Goal: Find specific page/section

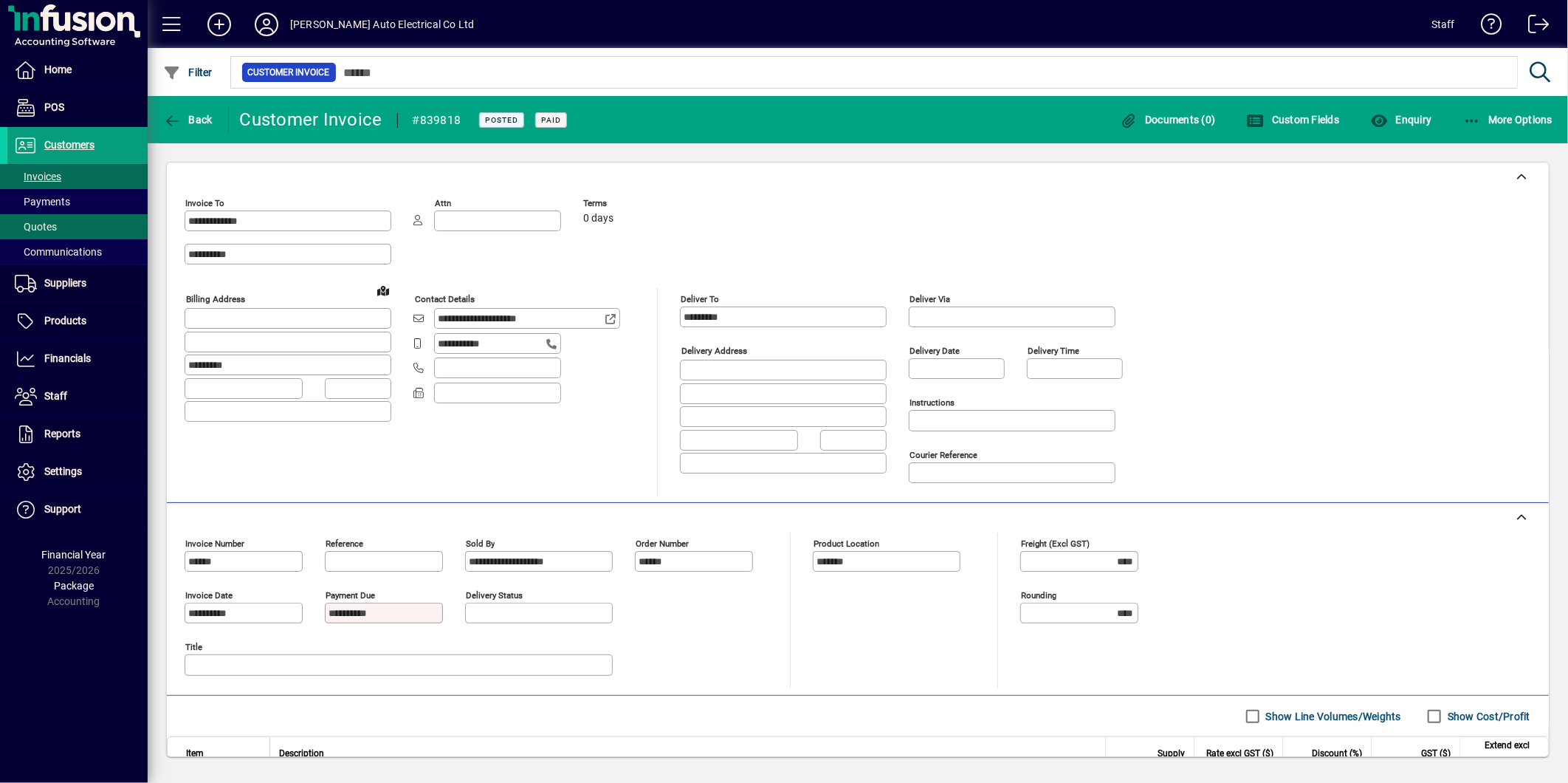
scroll to position [45, 0]
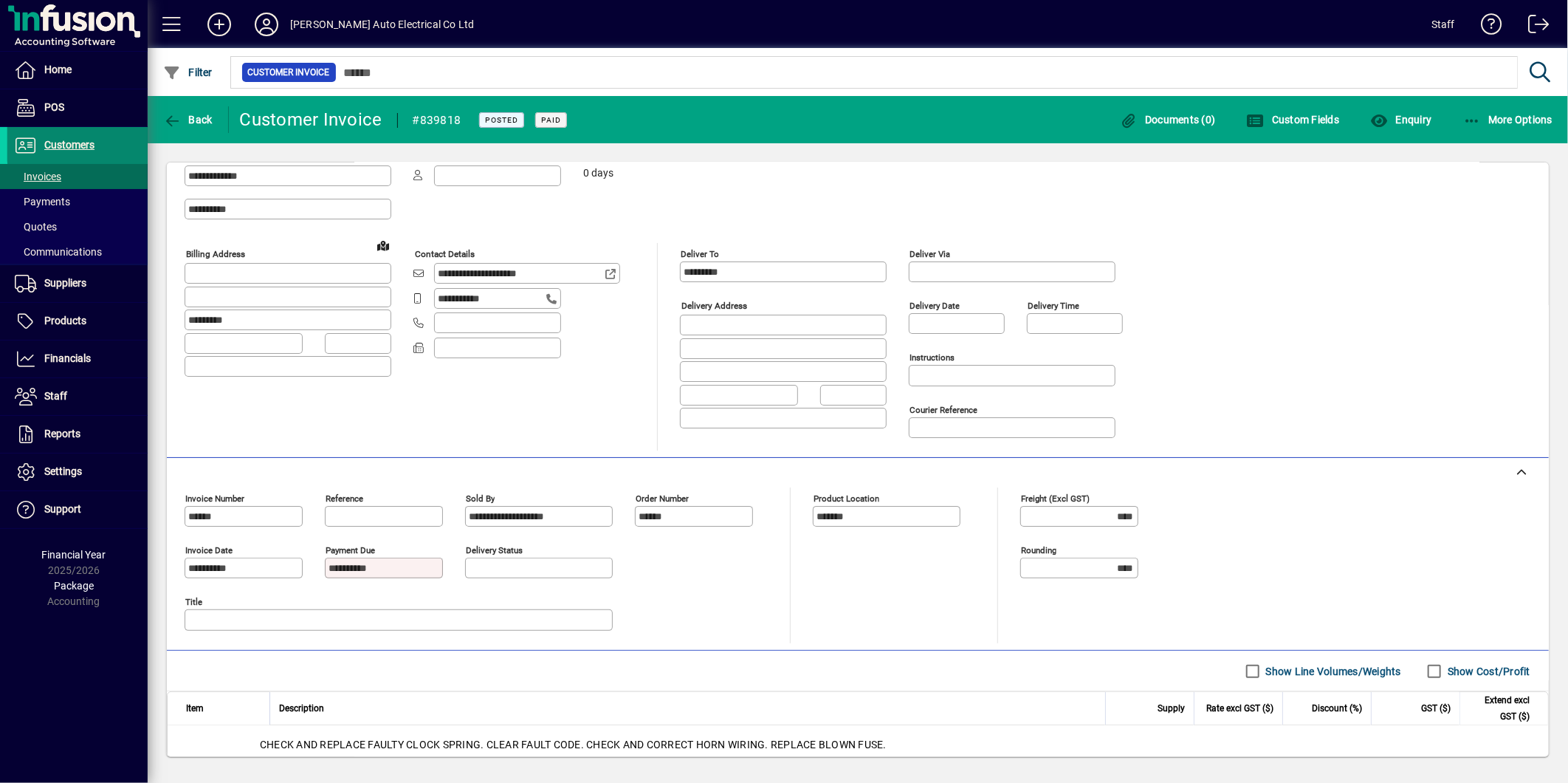
click at [86, 139] on span "Customers" at bounding box center [70, 145] width 50 height 12
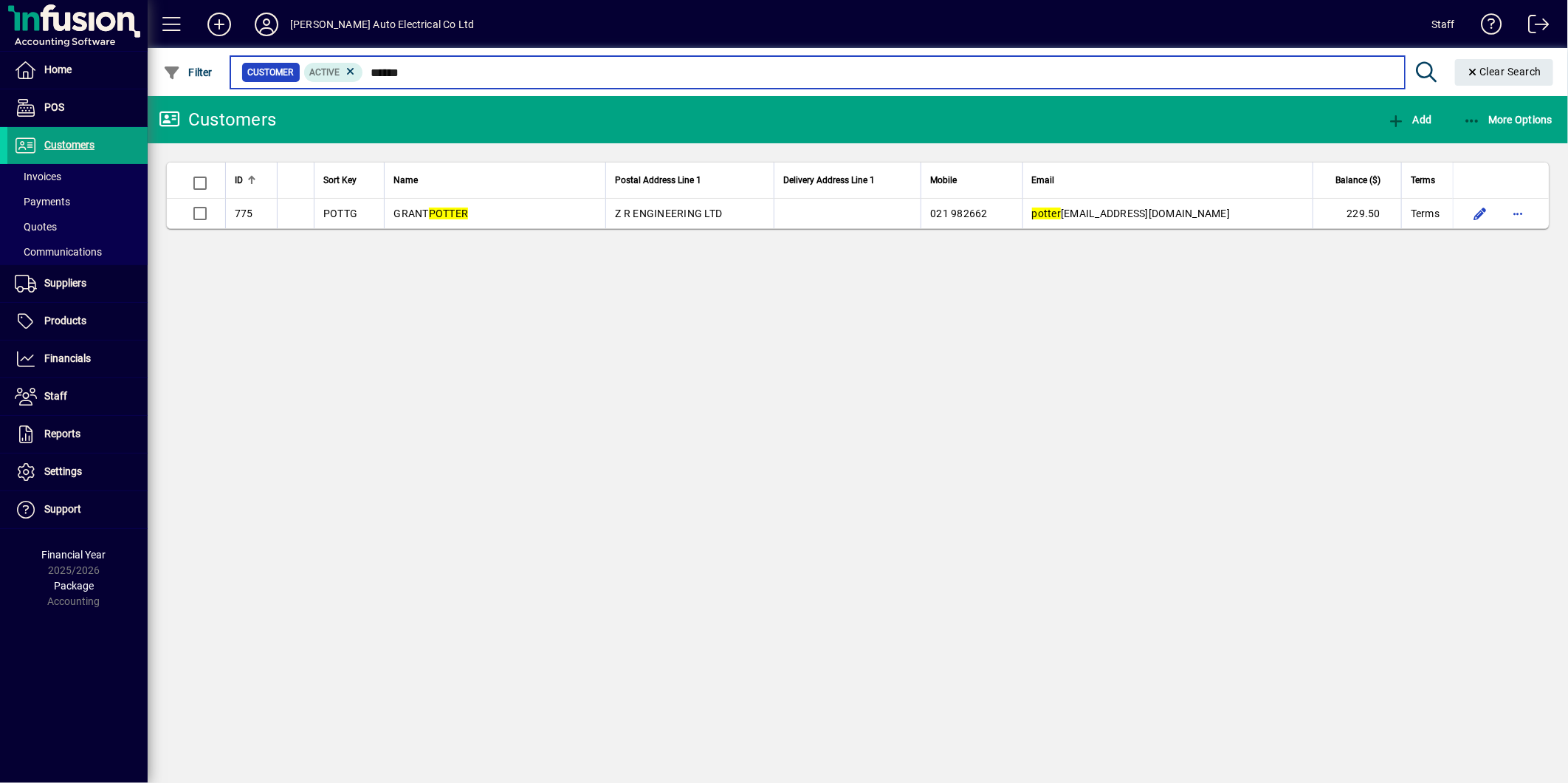
type input "******"
